Goal: Task Accomplishment & Management: Manage account settings

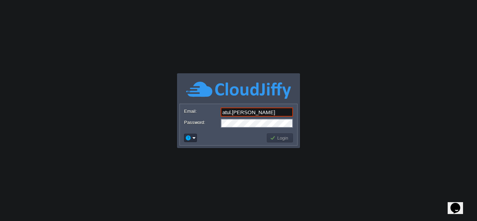
type input "[EMAIL_ADDRESS][PERSON_NAME][DOMAIN_NAME]"
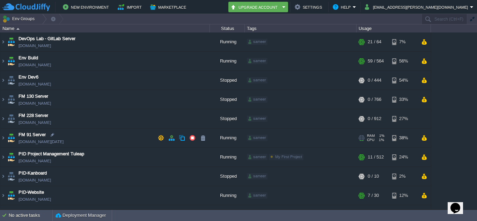
click at [7, 137] on img at bounding box center [11, 138] width 10 height 19
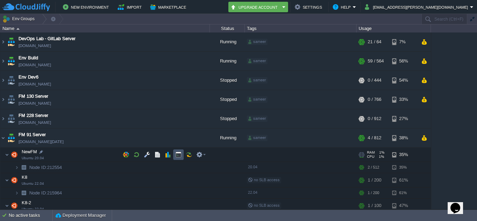
click at [177, 154] on button "button" at bounding box center [178, 155] width 6 height 6
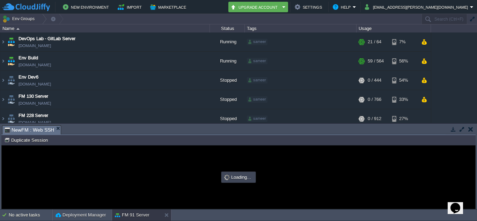
type input "#000000"
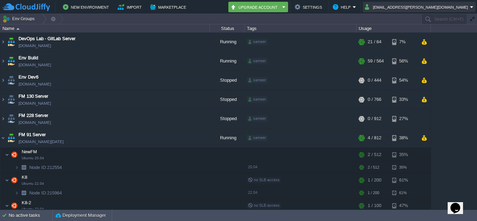
click at [453, 8] on button "[EMAIL_ADDRESS][PERSON_NAME][DOMAIN_NAME]" at bounding box center [417, 7] width 105 height 8
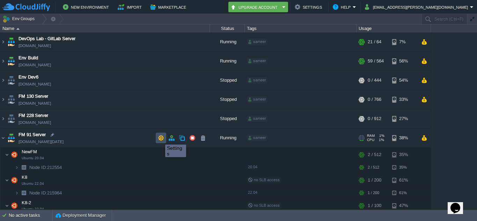
click at [160, 138] on button "button" at bounding box center [161, 138] width 6 height 6
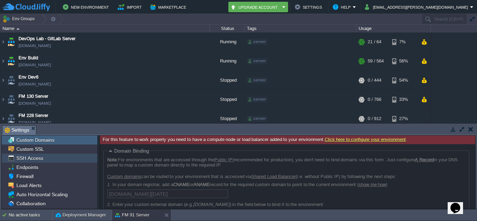
click at [69, 161] on div "SSH Access" at bounding box center [50, 158] width 96 height 9
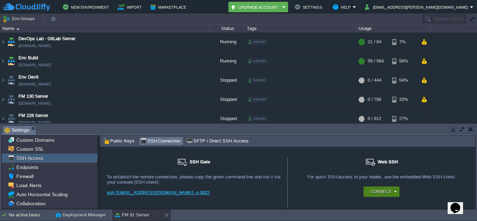
click at [394, 191] on div "Connect" at bounding box center [383, 192] width 28 height 10
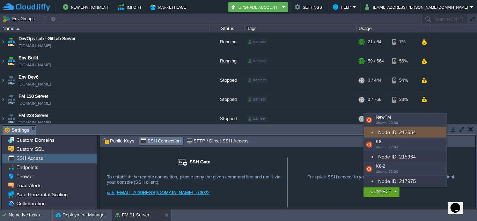
click at [408, 129] on div "Node ID: 212554" at bounding box center [405, 132] width 82 height 11
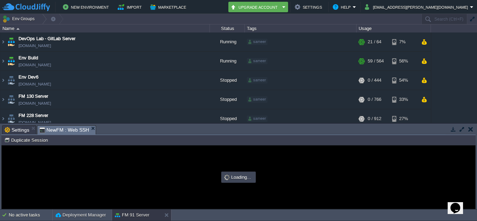
type input "#000000"
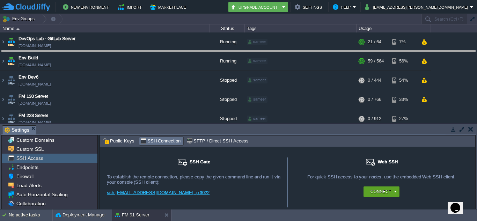
drag, startPoint x: 281, startPoint y: 131, endPoint x: 286, endPoint y: 53, distance: 78.1
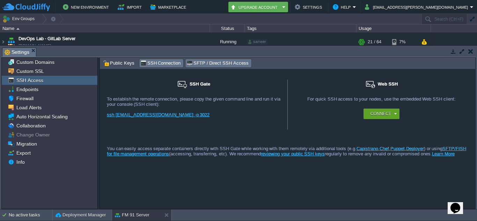
click at [211, 65] on span "SFTP / Direct SSH Access" at bounding box center [218, 63] width 62 height 8
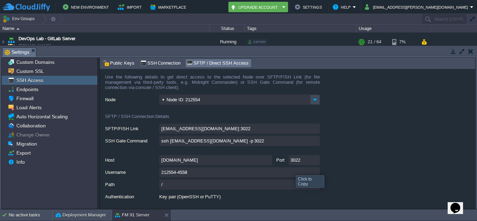
click at [314, 173] on input "212554-4558" at bounding box center [239, 172] width 161 height 10
click at [316, 141] on input "ssh [EMAIL_ADDRESS][DOMAIN_NAME] -p 3022" at bounding box center [239, 141] width 161 height 10
click at [313, 173] on input "212554-4558" at bounding box center [239, 172] width 161 height 10
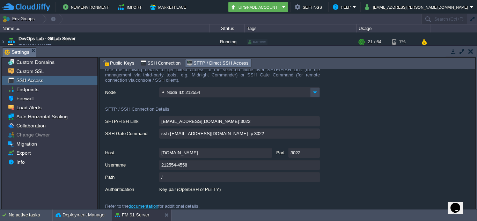
scroll to position [14, 0]
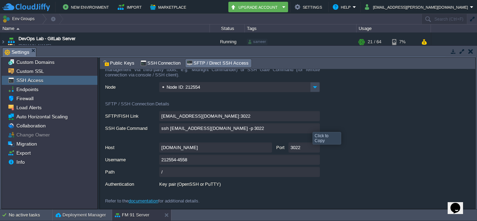
click at [314, 128] on input "ssh [EMAIL_ADDRESS][DOMAIN_NAME] -p 3022" at bounding box center [239, 128] width 161 height 10
click at [469, 52] on button "button" at bounding box center [471, 51] width 5 height 6
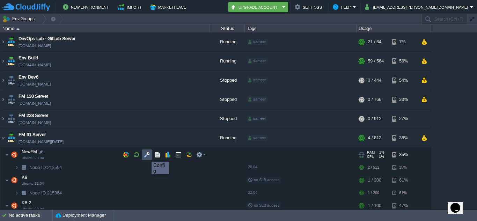
click at [146, 156] on button "button" at bounding box center [147, 155] width 6 height 6
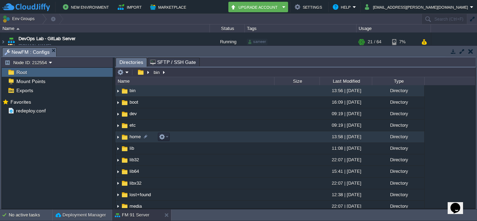
click at [119, 136] on img at bounding box center [118, 137] width 6 height 11
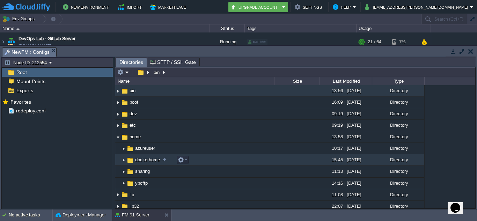
click at [122, 161] on img at bounding box center [124, 160] width 6 height 11
click at [124, 161] on img at bounding box center [124, 160] width 6 height 11
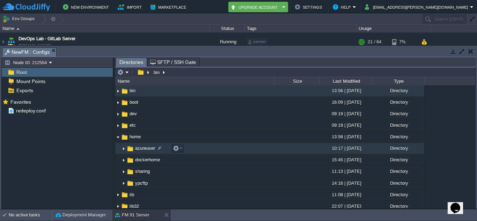
click at [124, 150] on img at bounding box center [124, 148] width 6 height 11
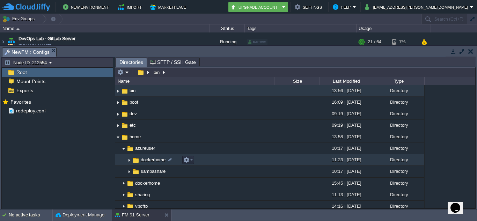
click at [129, 161] on img at bounding box center [130, 160] width 6 height 11
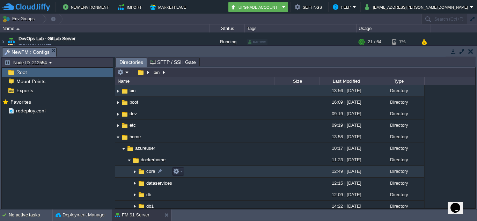
click at [135, 172] on img at bounding box center [135, 172] width 6 height 11
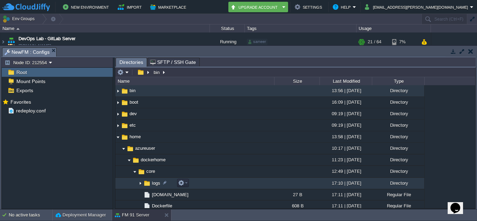
click at [140, 181] on img at bounding box center [141, 183] width 6 height 11
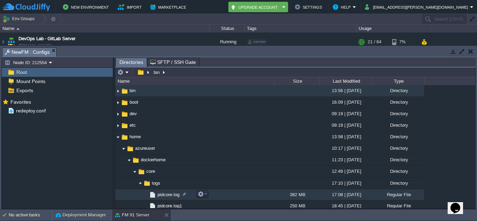
click at [167, 196] on span "pidcore.log" at bounding box center [169, 195] width 24 height 6
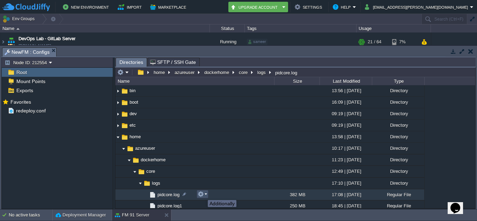
click at [203, 194] on button "button" at bounding box center [201, 194] width 6 height 6
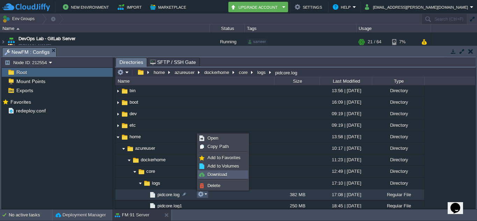
click at [223, 175] on span "Download" at bounding box center [218, 174] width 20 height 5
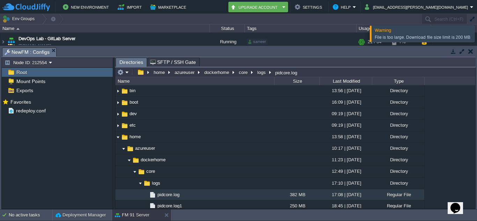
click at [477, 36] on div at bounding box center [486, 34] width 0 height 16
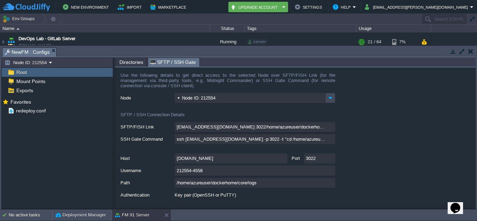
click at [189, 61] on span "SFTP / SSH Gate" at bounding box center [173, 62] width 46 height 9
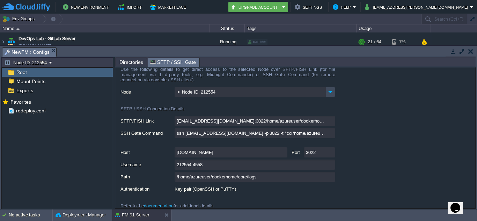
scroll to position [0, 0]
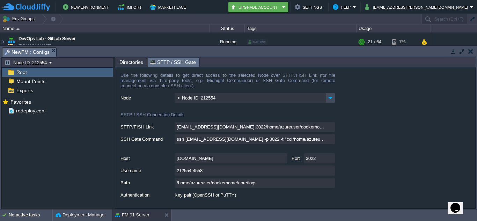
click at [364, 152] on form "Use the following details to get direct access to the selected Node over SFTP/F…" at bounding box center [295, 137] width 360 height 141
click at [470, 54] on button "button" at bounding box center [471, 51] width 5 height 6
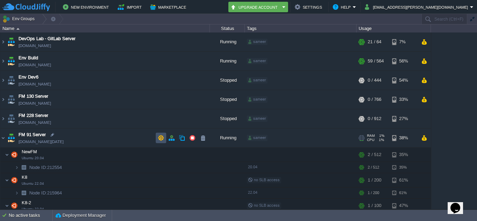
click at [158, 135] on button "button" at bounding box center [161, 138] width 6 height 6
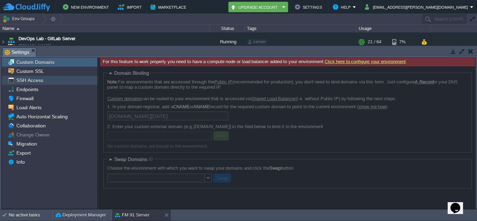
click at [58, 84] on div "SSH Access" at bounding box center [50, 80] width 96 height 9
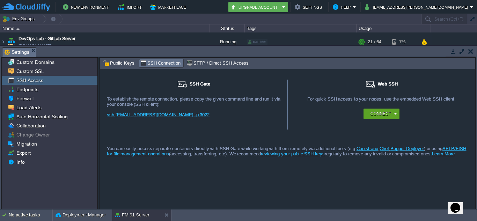
click at [203, 61] on span "SFTP / Direct SSH Access" at bounding box center [218, 63] width 62 height 8
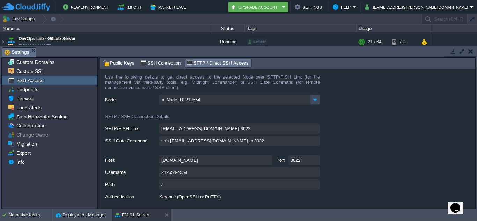
click at [455, 51] on button "button" at bounding box center [454, 51] width 6 height 6
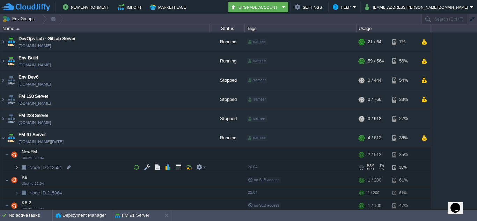
click at [17, 168] on img at bounding box center [17, 167] width 4 height 11
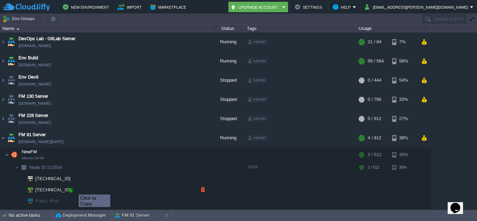
click at [73, 188] on div at bounding box center [71, 190] width 6 height 6
click at [122, 214] on button "FM 91 Server" at bounding box center [132, 215] width 35 height 7
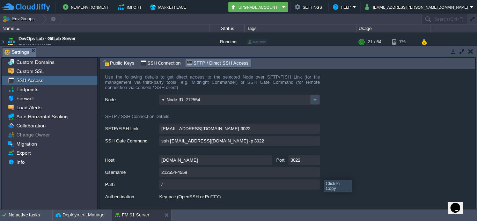
click at [314, 174] on input "212554-4558" at bounding box center [239, 172] width 161 height 10
type textarea "212554-4558"
click at [471, 18] on button "button" at bounding box center [472, 19] width 6 height 6
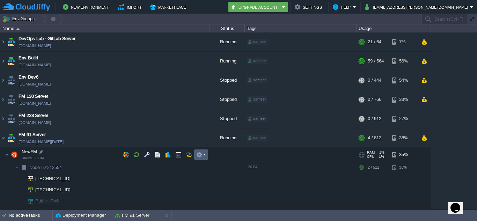
click at [194, 156] on td at bounding box center [201, 155] width 14 height 10
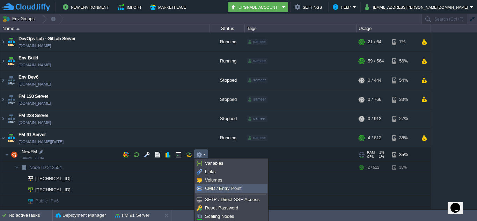
click at [135, 218] on button "FM 91 Server" at bounding box center [132, 215] width 35 height 7
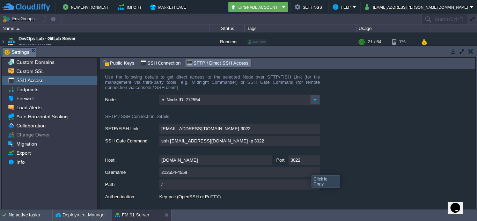
click at [317, 175] on input "212554-4558" at bounding box center [239, 172] width 161 height 10
click at [114, 64] on span "Public Keys" at bounding box center [118, 63] width 31 height 8
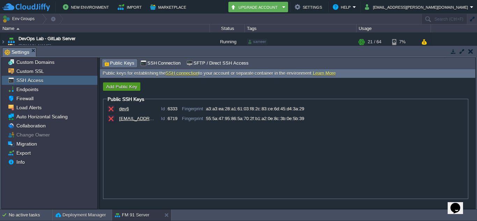
click at [134, 85] on button "Add Public Key" at bounding box center [121, 87] width 35 height 6
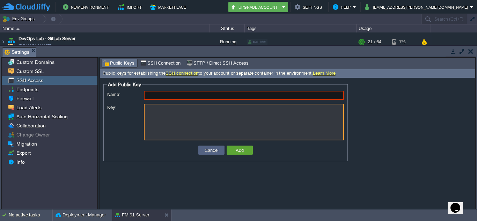
click at [151, 107] on textarea "Key:" at bounding box center [244, 122] width 200 height 37
paste textarea "-----BEGIN OPENSSH PRIVATE KEY----- b3BlbnNzaC1rZXktdjEAAAAABG5vbmUAAAAEbm9uZQA…"
type textarea "-----BEGIN OPENSSH PRIVATE KEY----- b3BlbnNzaC1rZXktdjEAAAAABG5vbmUAAAAEbm9uZQA…"
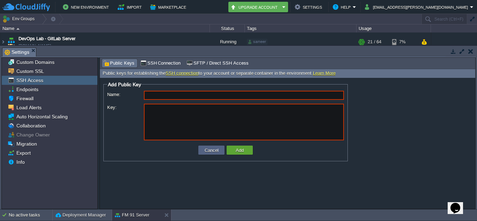
paste textarea "-----BEGIN OPENSSH PRIVATE KEY----- b3BlbnNzaC1rZXktdjEAAAAABG5vbmUAAAAEbm9uZQA…"
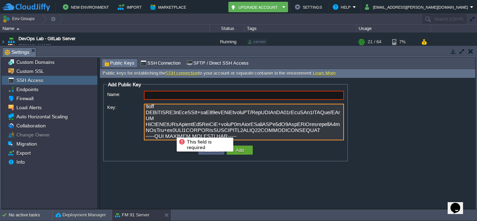
scroll to position [400, 0]
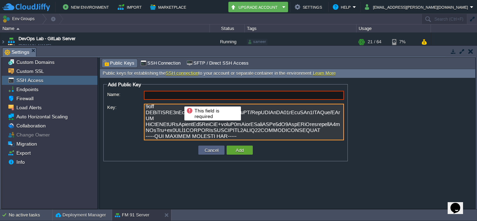
type textarea "-----BEGIN OPENSSH PRIVATE KEY----- b3BlbnNzaC1rZXktdjEAAAAABG5vbmUAAAAEbm9uZQA…"
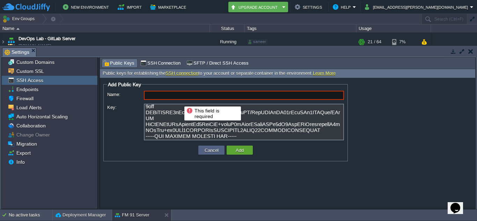
click at [181, 96] on input "Name:" at bounding box center [244, 95] width 200 height 9
type input "B"
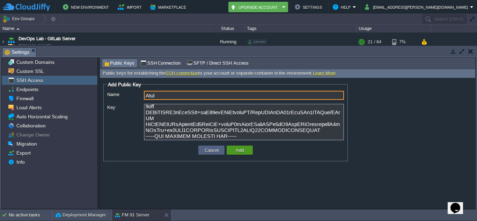
type input "Atul"
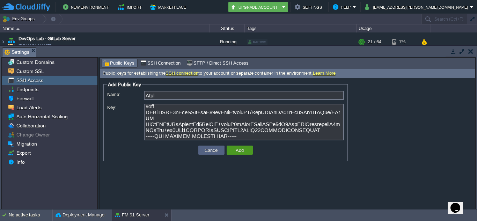
click at [242, 150] on button "Add" at bounding box center [240, 150] width 12 height 6
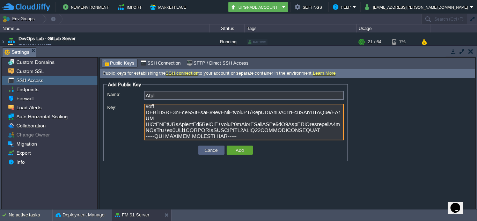
click at [216, 113] on textarea "Key:" at bounding box center [244, 122] width 200 height 37
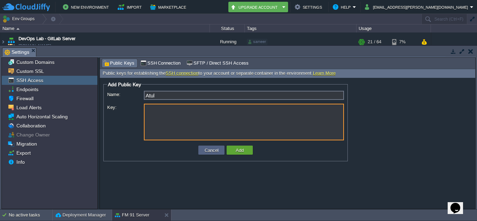
scroll to position [0, 0]
paste textarea "ssh-rsa AAAAB3NzaC1yc2EAAAADAQABAAABgQDFN2jjHnd0rtqIVOSQ7ChJ/FUEnuTndAhkGRyGbTO…"
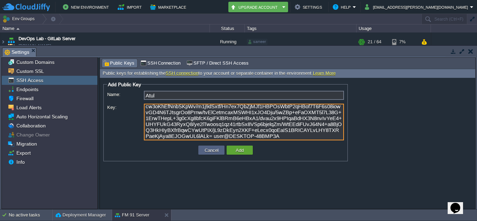
scroll to position [29, 0]
type textarea "ssh-rsa AAAAB3NzaC1yc2EAAAADAQABAAABgQDFN2jjHnd0rtqIVOSQ7ChJ/FUEnuTndAhkGRyGbTO…"
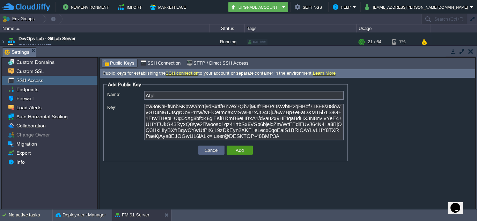
click at [235, 152] on button "Add" at bounding box center [240, 150] width 12 height 6
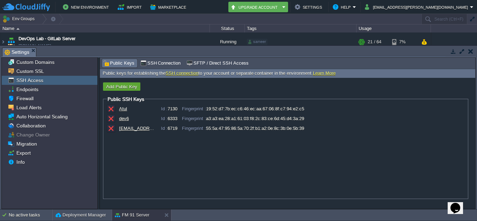
click at [469, 51] on button "button" at bounding box center [471, 51] width 5 height 6
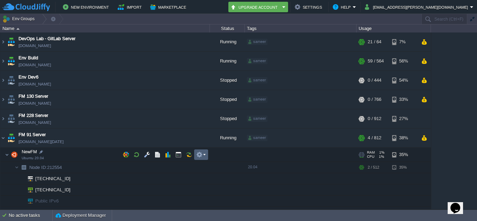
click at [207, 156] on td at bounding box center [201, 155] width 14 height 10
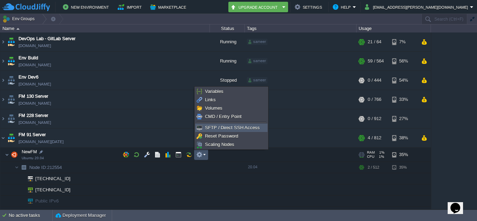
click at [229, 125] on span "SFTP / Direct SSH Access" at bounding box center [232, 127] width 55 height 5
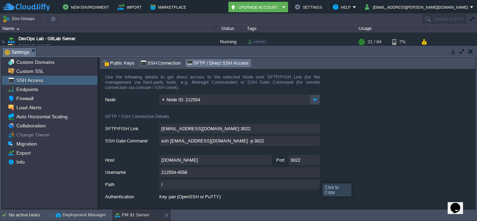
click at [314, 173] on input "212554-4558" at bounding box center [239, 172] width 161 height 10
click at [149, 66] on span "SSH Connection" at bounding box center [161, 63] width 41 height 8
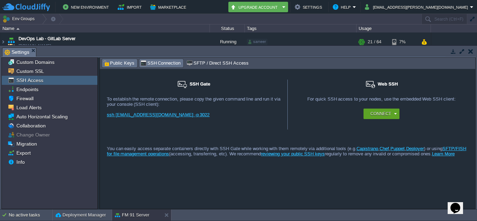
click at [115, 65] on span "Public Keys" at bounding box center [118, 63] width 31 height 8
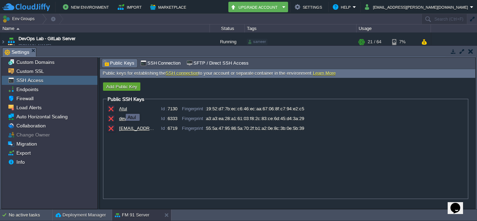
click at [121, 108] on div "Atul" at bounding box center [136, 108] width 35 height 5
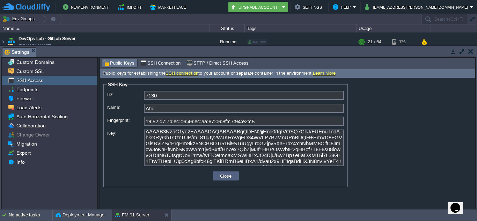
scroll to position [0, 0]
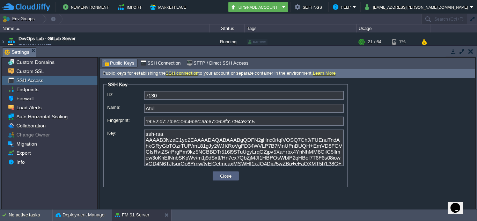
click at [210, 158] on textarea "ssh-rsa AAAAB3NzaC1yc2EAAAADAQABAAABgQDFN2jjHnd0rtqIVOSQ7ChJ/FUEnuTndAhkGRyGbTO…" at bounding box center [244, 148] width 200 height 37
click at [39, 60] on span "Custom Domains" at bounding box center [35, 62] width 41 height 6
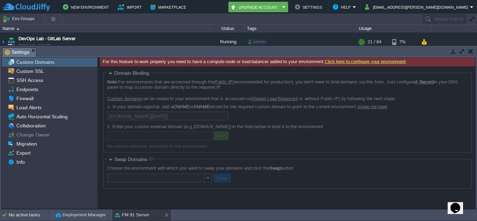
click at [471, 18] on button "button" at bounding box center [472, 19] width 6 height 6
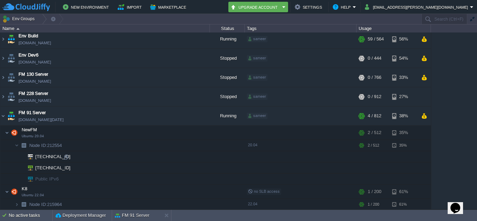
scroll to position [23, 0]
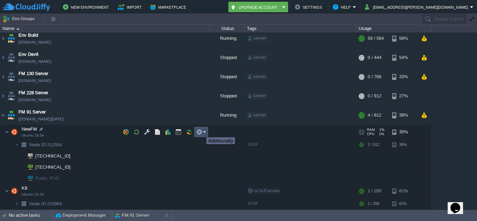
click at [201, 131] on button "button" at bounding box center [199, 132] width 6 height 6
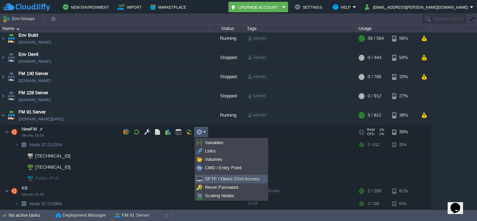
click at [208, 176] on link "SFTP / Direct SSH Access" at bounding box center [232, 179] width 72 height 8
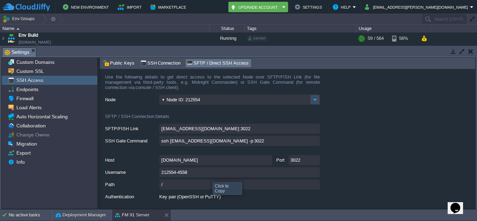
scroll to position [14, 0]
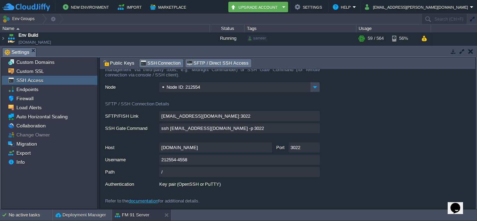
click at [142, 64] on span "SSH Connection" at bounding box center [161, 63] width 41 height 8
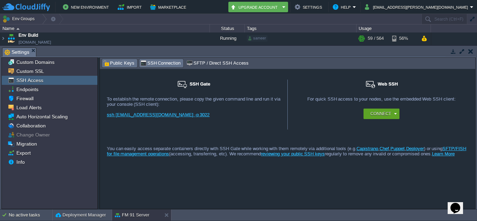
click at [121, 66] on span "Public Keys" at bounding box center [118, 63] width 31 height 8
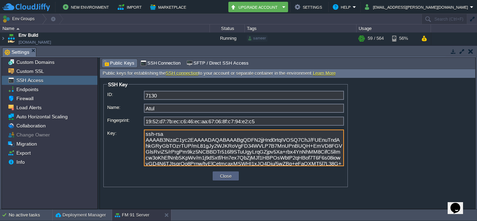
click at [180, 157] on textarea "ssh-rsa AAAAB3NzaC1yc2EAAAADAQABAAABgQDFN2jjHnd0rtqIVOSQ7ChJ/FUEnuTndAhkGRyGbTO…" at bounding box center [244, 148] width 200 height 37
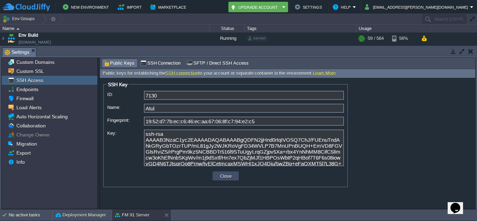
click at [220, 175] on button "Close" at bounding box center [226, 176] width 16 height 6
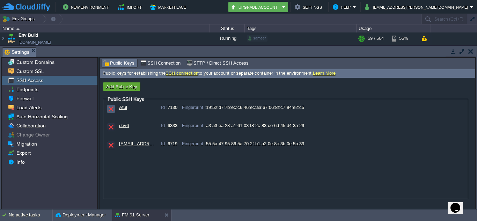
click at [107, 108] on td at bounding box center [111, 109] width 8 height 8
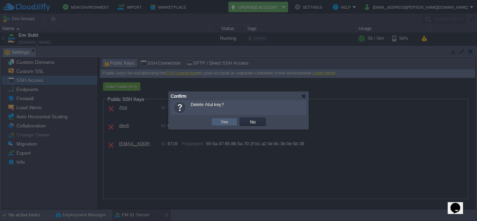
click at [216, 122] on td "Yes" at bounding box center [224, 122] width 26 height 8
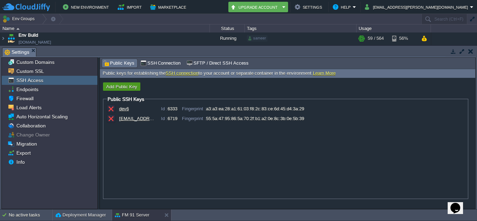
click at [135, 83] on td "Add Public Key" at bounding box center [121, 86] width 37 height 8
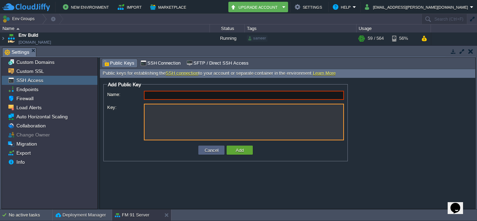
click at [183, 115] on textarea "Key:" at bounding box center [244, 122] width 200 height 37
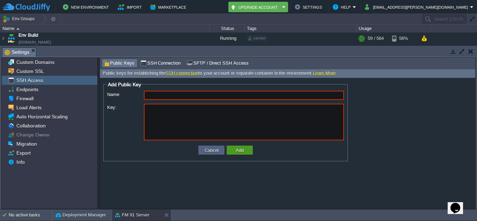
click at [249, 151] on td "Add" at bounding box center [240, 150] width 26 height 9
click at [227, 122] on textarea "Key:" at bounding box center [244, 122] width 200 height 37
paste textarea "ssh-rsa AAAAB3NzaC1yc2EAAAADAQABAAABgQDFN2jjHnd0rtqIVOSQ7ChJ/FUEnuTndAhkGRyGbTO…"
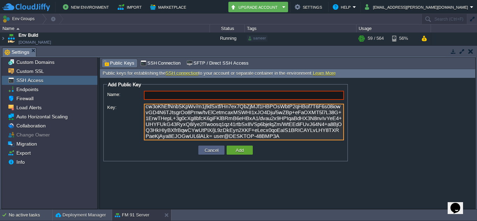
scroll to position [29, 0]
type textarea "ssh-rsa AAAAB3NzaC1yc2EAAAADAQABAAABgQDFN2jjHnd0rtqIVOSQ7ChJ/FUEnuTndAhkGRyGbTO…"
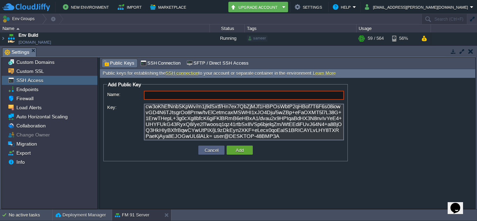
click at [114, 134] on div "ssh-rsa AAAAB3NzaC1yc2EAAAADAQABAAABgQDFN2jjHnd0rtqIVOSQ7ChJ/FUEnuTndAhkGRyGbTO…" at bounding box center [225, 123] width 237 height 38
click at [163, 98] on input "Name:" at bounding box center [244, 95] width 200 height 9
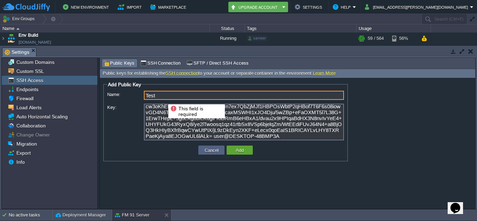
type input "Test"
click at [244, 153] on button "Add" at bounding box center [240, 150] width 12 height 6
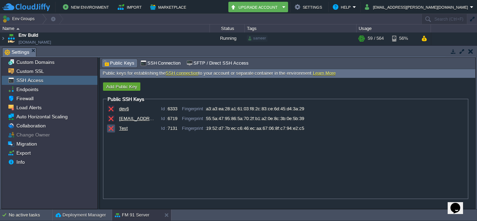
click at [110, 128] on button "button" at bounding box center [111, 128] width 6 height 6
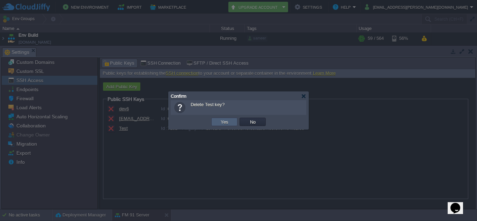
click at [231, 126] on td "Yes" at bounding box center [224, 122] width 26 height 8
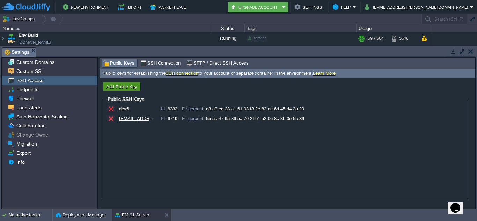
click at [134, 89] on button "Add Public Key" at bounding box center [121, 87] width 35 height 6
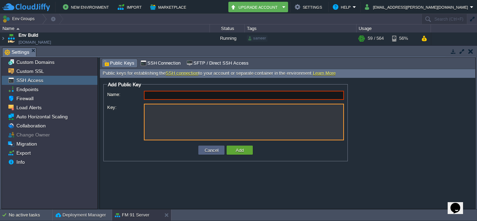
click at [257, 125] on textarea "Key:" at bounding box center [244, 122] width 200 height 37
paste textarea "ssh-rsa AAAAB3NzaC1yc2EAAAADAQABAAACAQDObHhnudqWD3CHvix08pN1rBYqvEOWStLXwcgIbQb…"
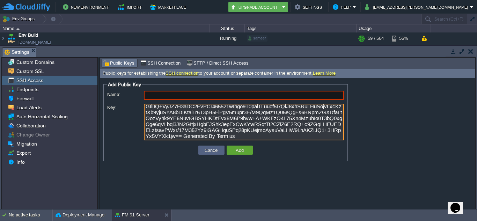
scroll to position [48, 0]
type textarea "ssh-rsa AAAAB3NzaC1yc2EAAAADAQABAAACAQDObHhnudqWD3CHvix08pN1rBYqvEOWStLXwcgIbQb…"
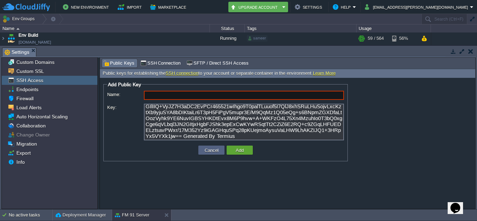
click at [190, 93] on input "Name:" at bounding box center [244, 95] width 200 height 9
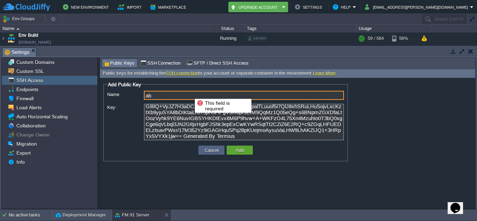
type input "a"
type input "User"
click at [239, 153] on button "Add" at bounding box center [240, 150] width 12 height 6
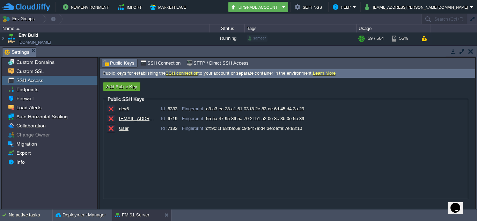
click at [469, 49] on button "button" at bounding box center [471, 51] width 5 height 6
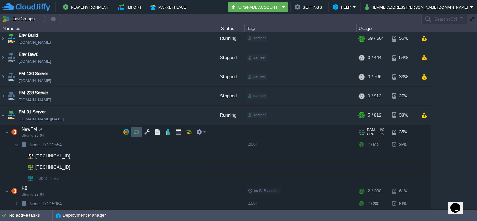
click at [138, 131] on button "button" at bounding box center [137, 132] width 6 height 6
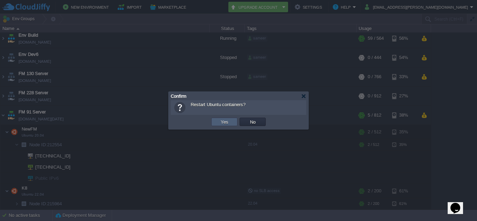
click at [217, 120] on td "Yes" at bounding box center [224, 122] width 26 height 8
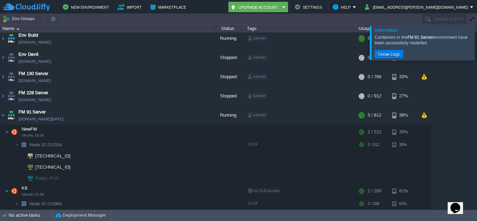
click at [477, 41] on div at bounding box center [486, 43] width 0 height 34
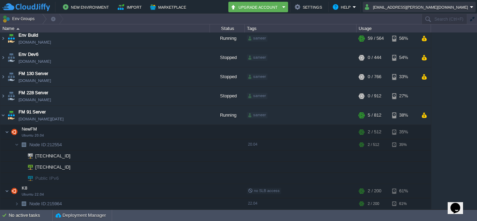
click at [468, 7] on button "[EMAIL_ADDRESS][PERSON_NAME][DOMAIN_NAME]" at bounding box center [417, 7] width 105 height 8
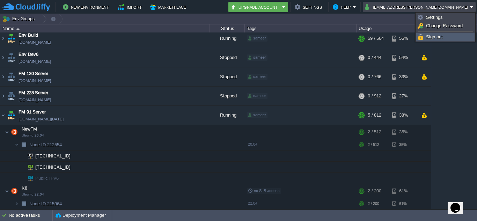
click at [463, 34] on link "Sign out" at bounding box center [446, 37] width 58 height 8
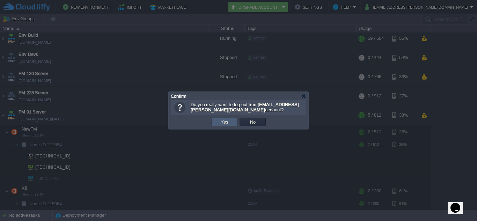
click at [218, 122] on td "Yes" at bounding box center [224, 122] width 26 height 8
